Goal: Task Accomplishment & Management: Use online tool/utility

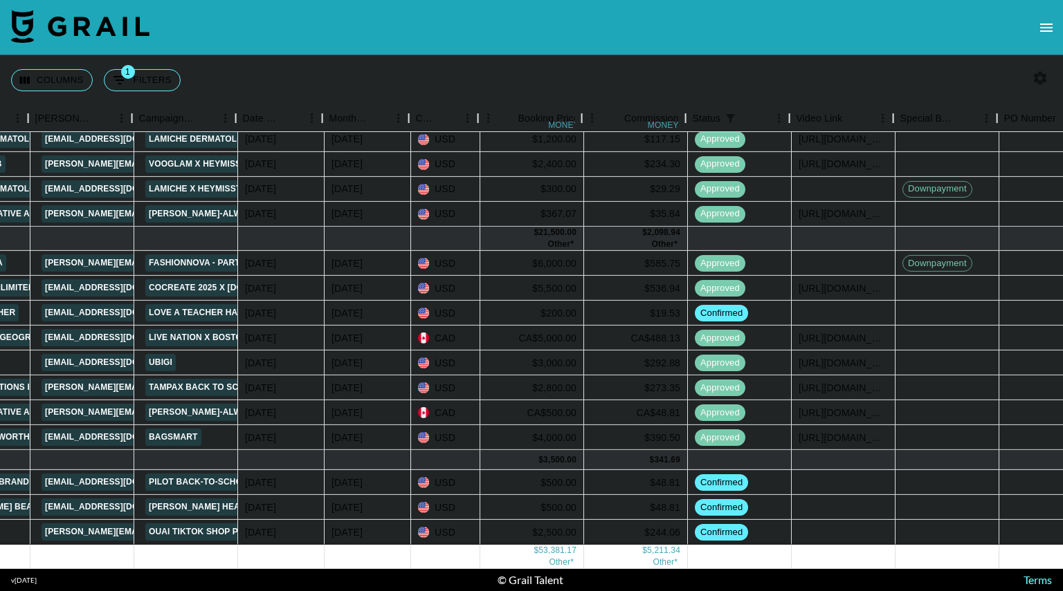
scroll to position [283, 540]
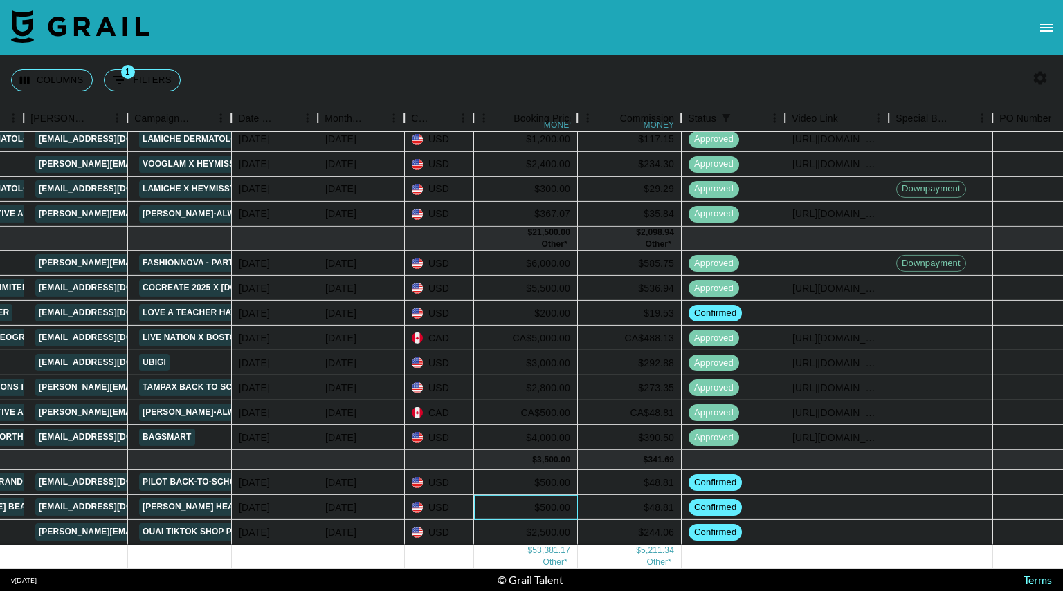
click at [561, 495] on div "$500.00" at bounding box center [526, 507] width 104 height 25
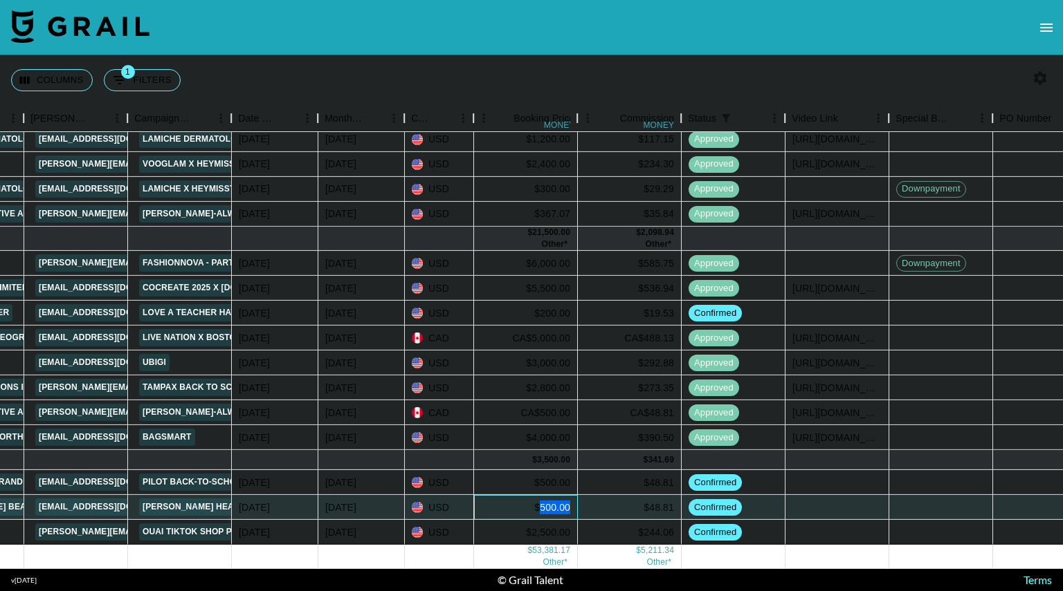
click at [561, 495] on div "$500.00" at bounding box center [526, 507] width 104 height 25
type input "5"
type input "250"
click at [922, 500] on div at bounding box center [941, 507] width 104 height 25
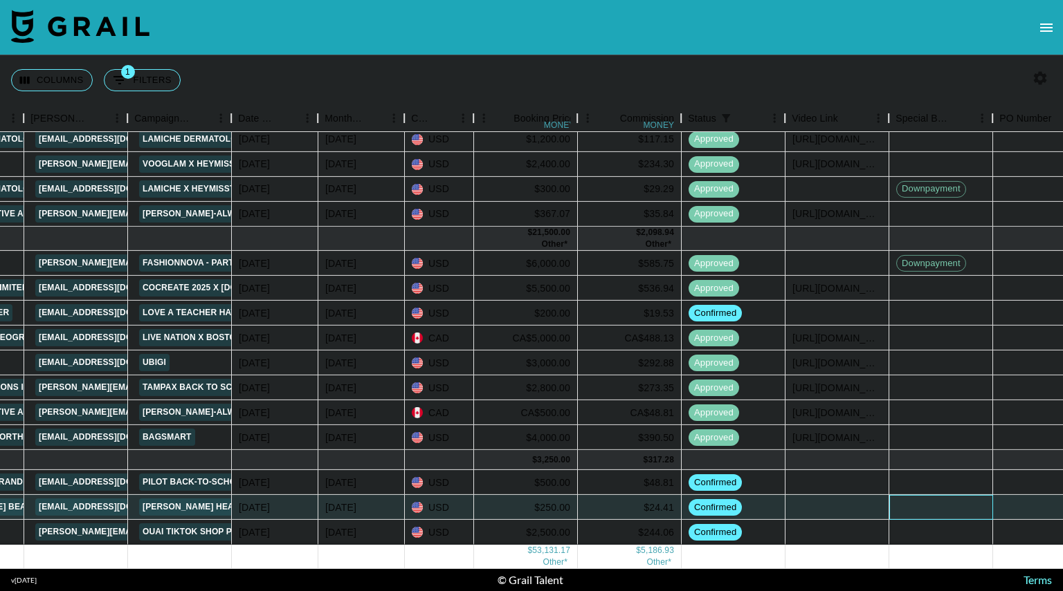
click at [922, 500] on div at bounding box center [941, 507] width 104 height 25
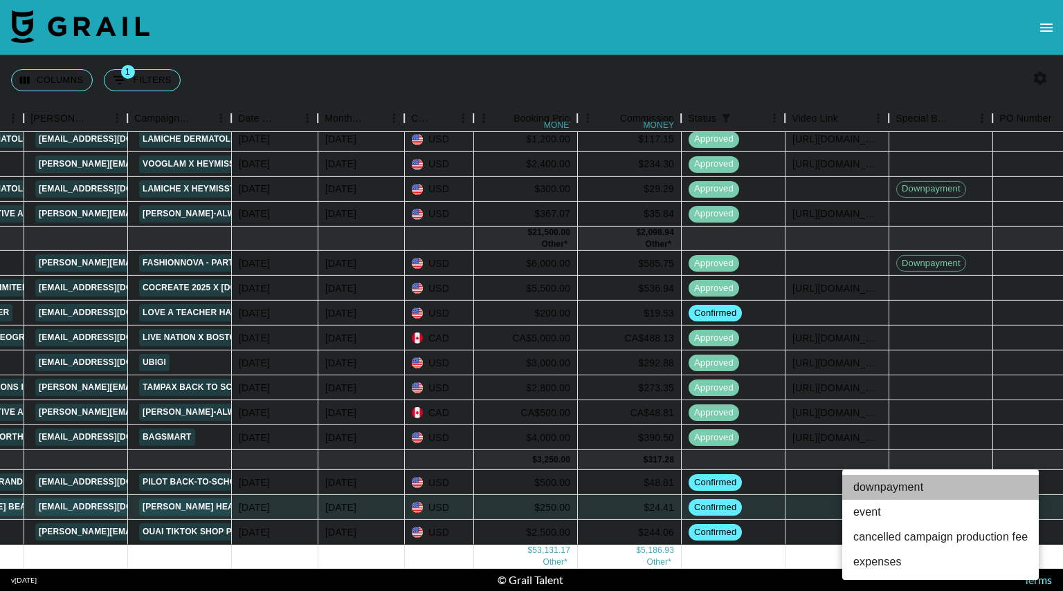
click at [903, 486] on li "downpayment" at bounding box center [940, 487] width 196 height 25
type input "downpayment"
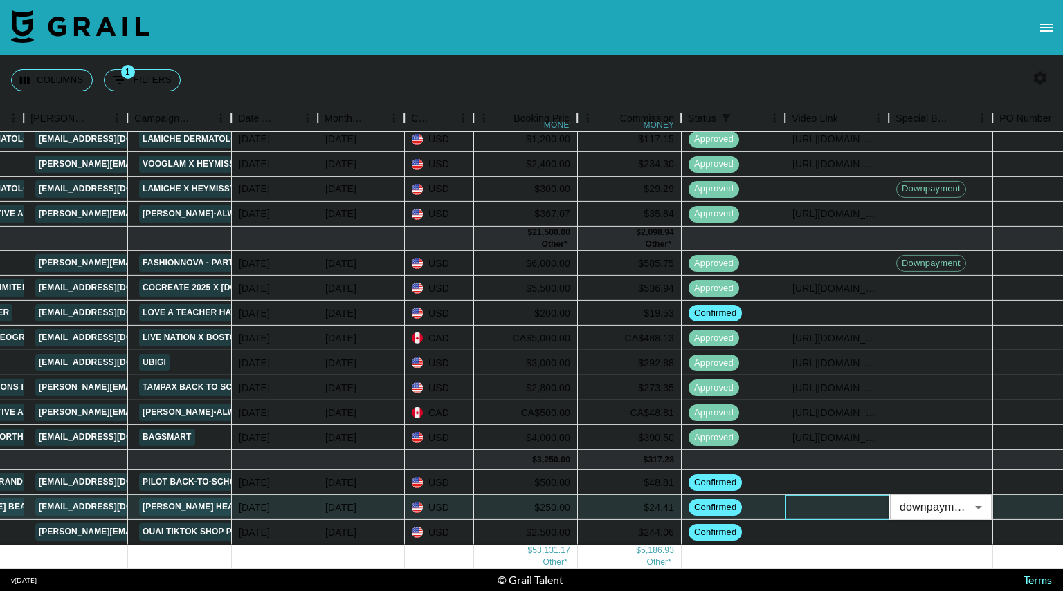
click at [820, 499] on div at bounding box center [837, 507] width 104 height 25
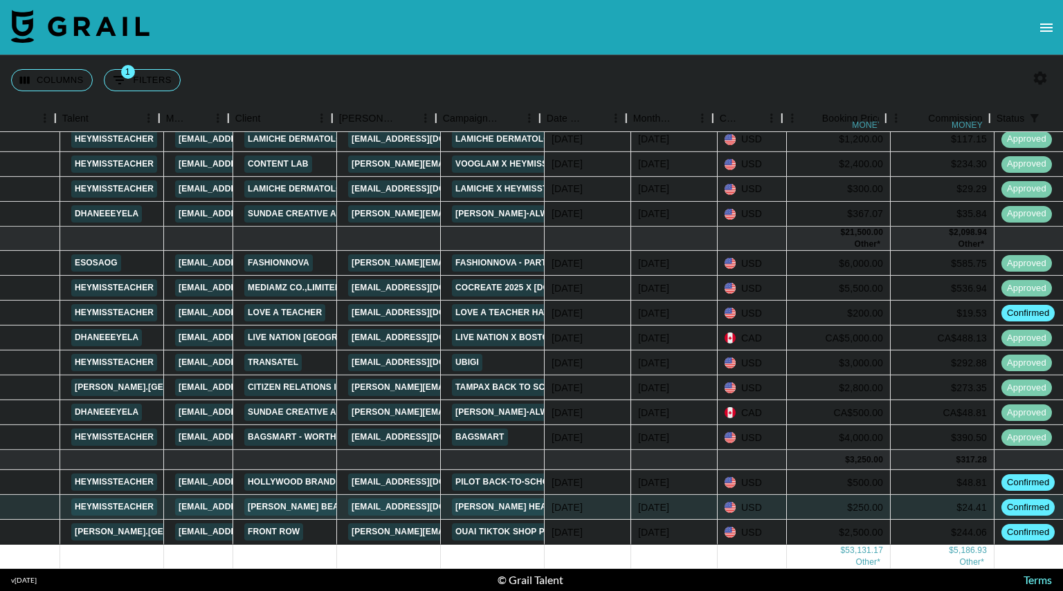
scroll to position [283, 226]
click at [286, 499] on link "[PERSON_NAME] Beauty" at bounding box center [302, 507] width 115 height 17
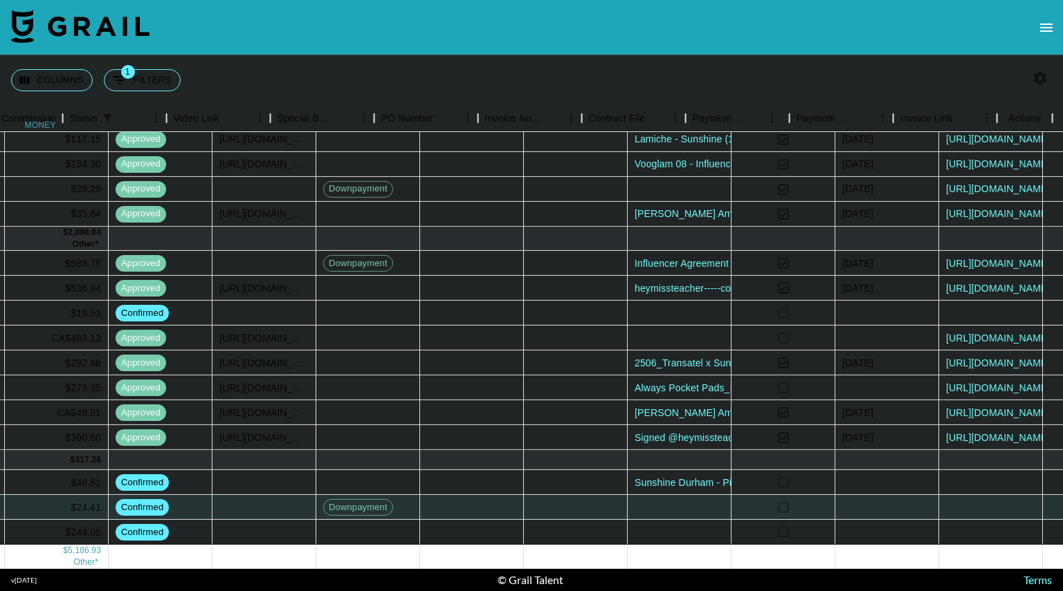
scroll to position [283, 1158]
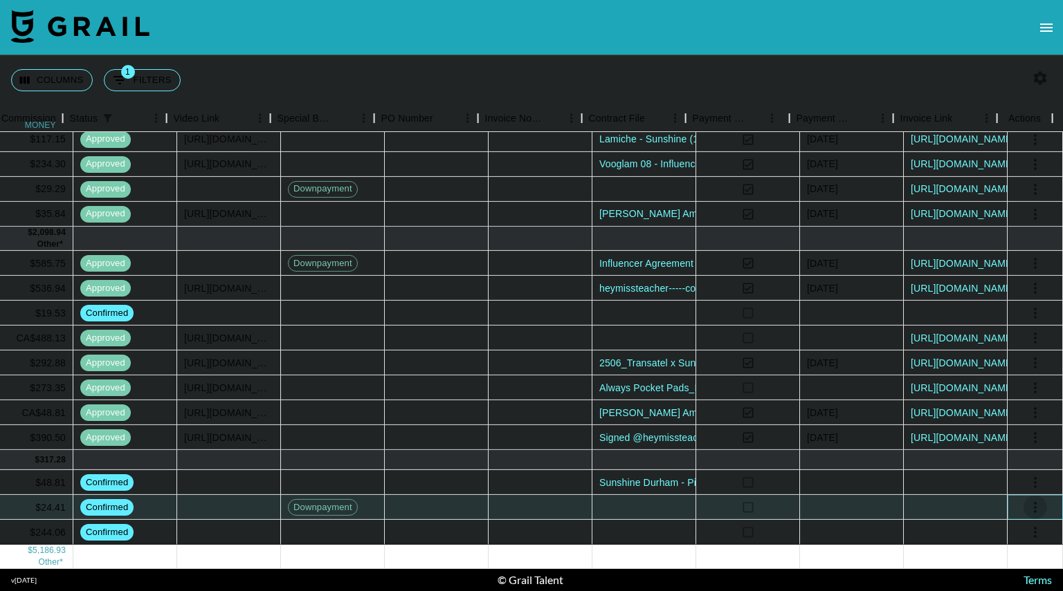
click at [1033, 502] on icon "select merge strategy" at bounding box center [1034, 507] width 3 height 11
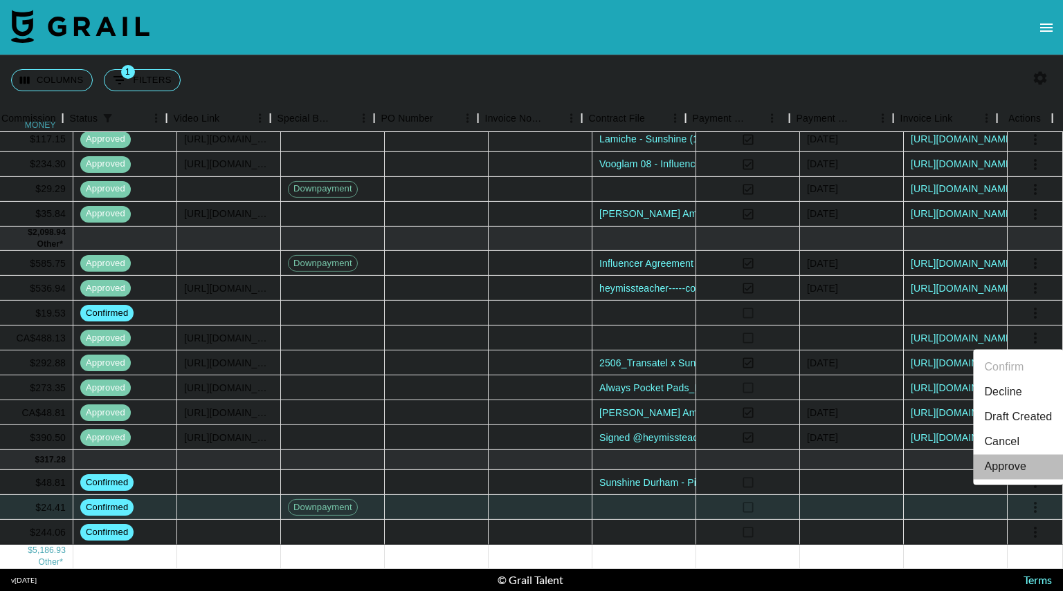
click at [1007, 471] on div "Approve" at bounding box center [1005, 467] width 42 height 17
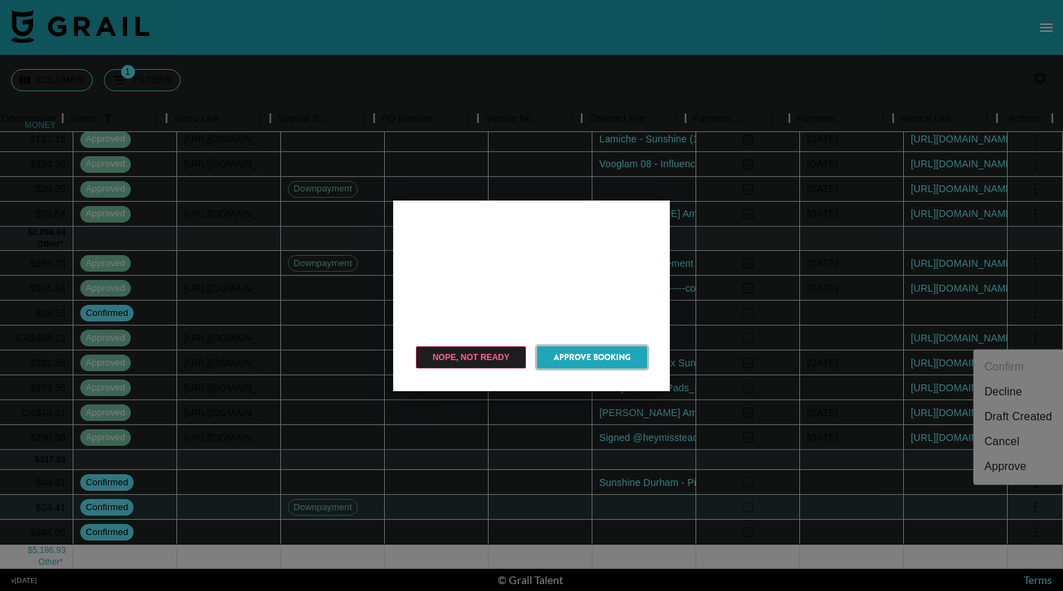
click at [589, 351] on button "Approve Booking" at bounding box center [592, 358] width 110 height 22
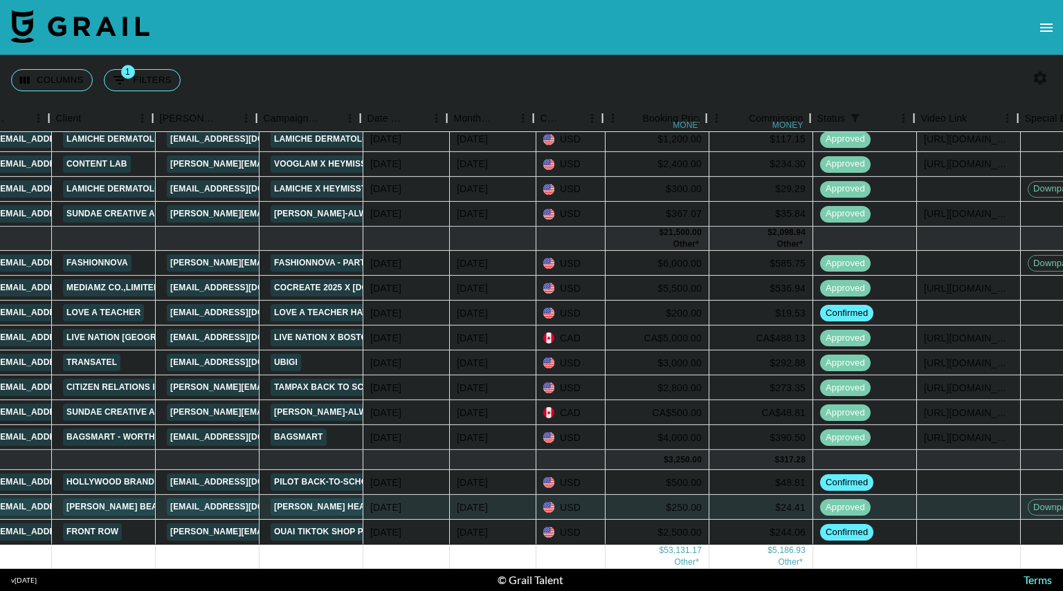
scroll to position [283, 407]
